Goal: Task Accomplishment & Management: Complete application form

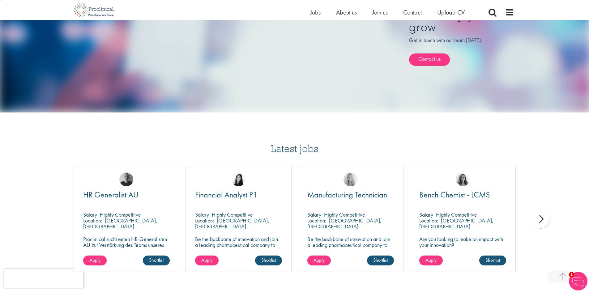
scroll to position [309, 0]
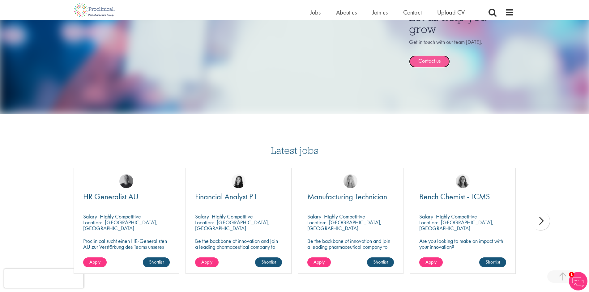
click at [433, 62] on link "Contact us" at bounding box center [429, 61] width 41 height 12
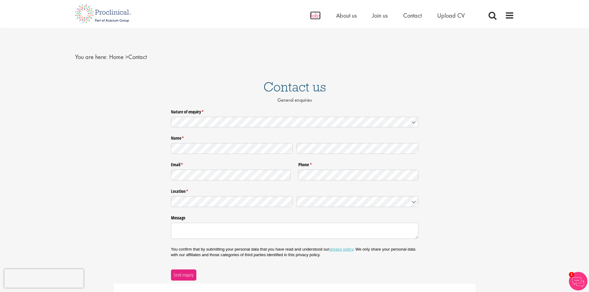
click at [316, 15] on span "Jobs" at bounding box center [315, 15] width 11 height 8
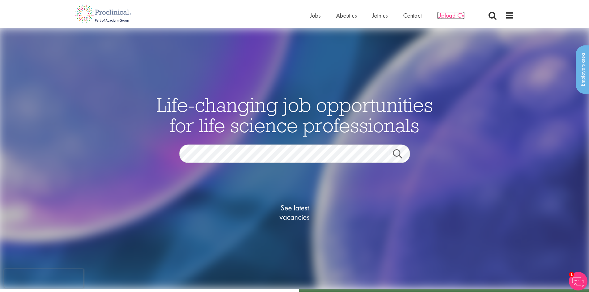
click at [449, 16] on span "Upload CV" at bounding box center [451, 15] width 28 height 8
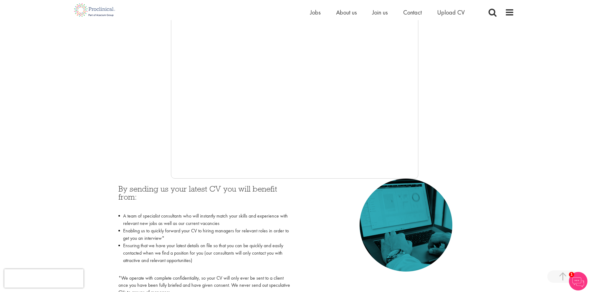
scroll to position [155, 0]
